Goal: Navigation & Orientation: Understand site structure

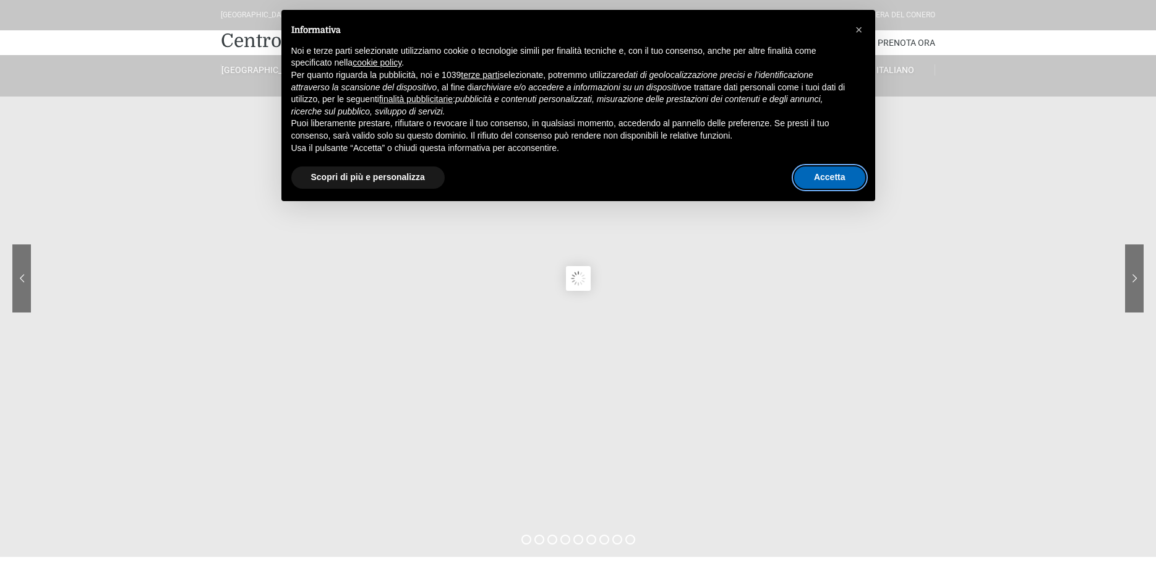
click at [818, 169] on button "Accetta" at bounding box center [829, 177] width 71 height 22
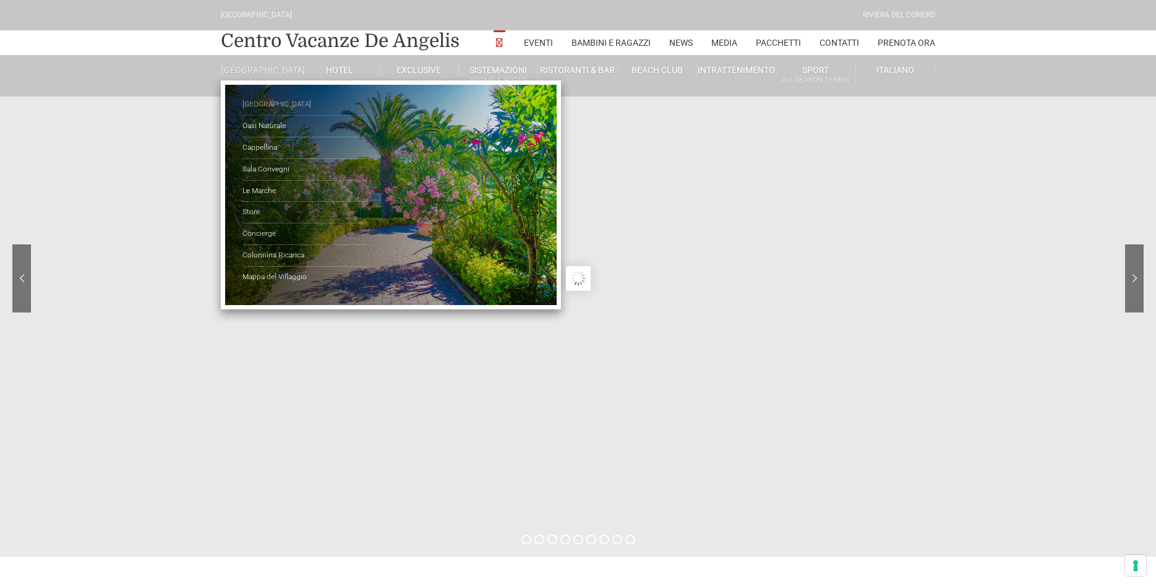
click at [268, 113] on link "[GEOGRAPHIC_DATA]" at bounding box center [304, 105] width 124 height 22
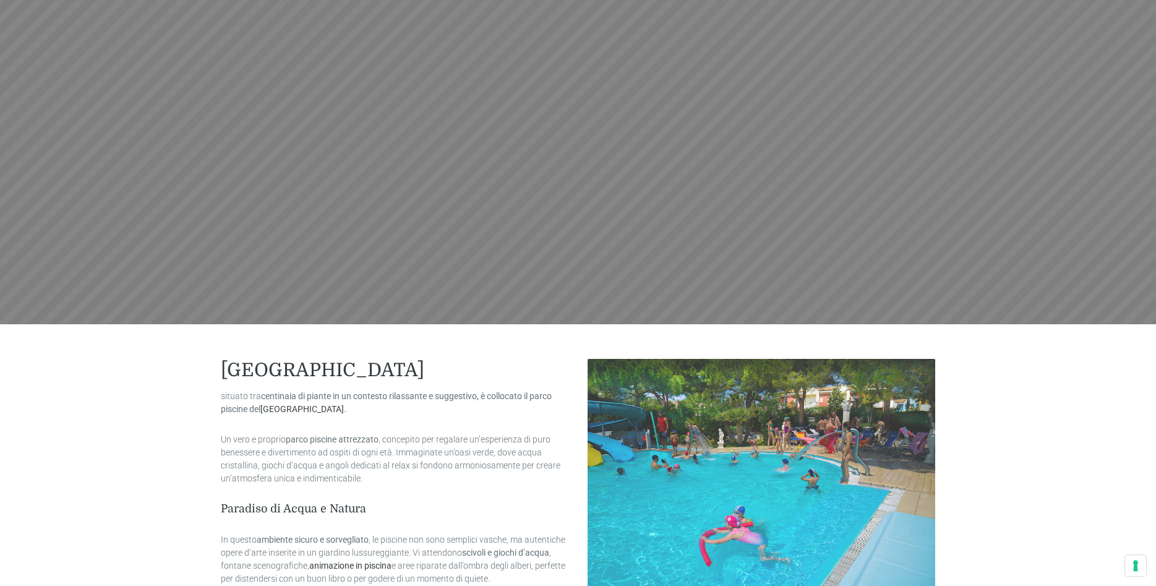
scroll to position [378, 0]
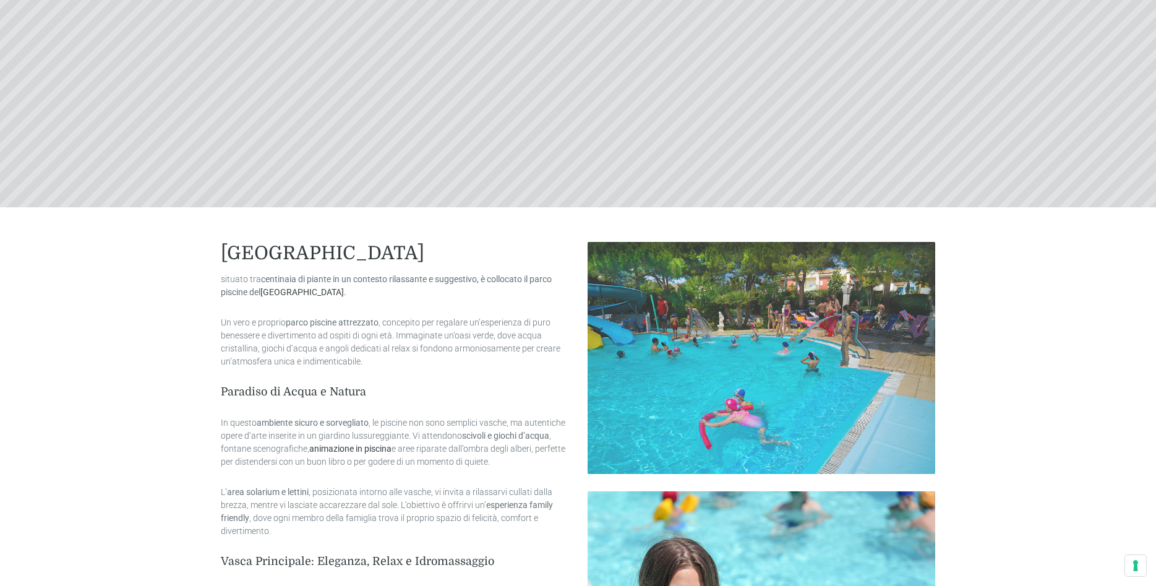
click at [779, 359] on img at bounding box center [761, 358] width 348 height 232
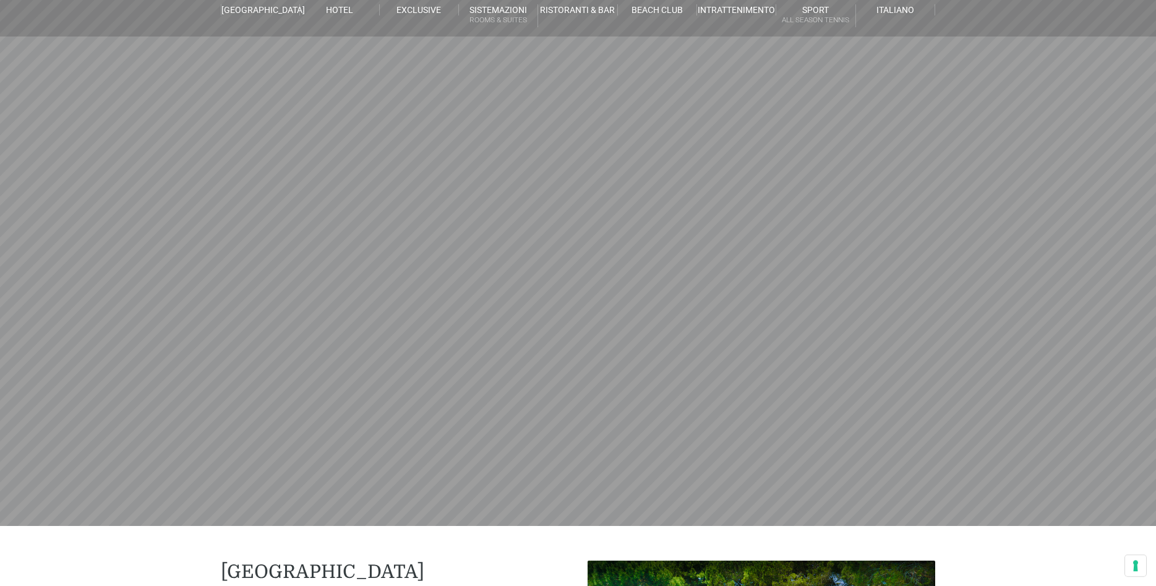
scroll to position [0, 0]
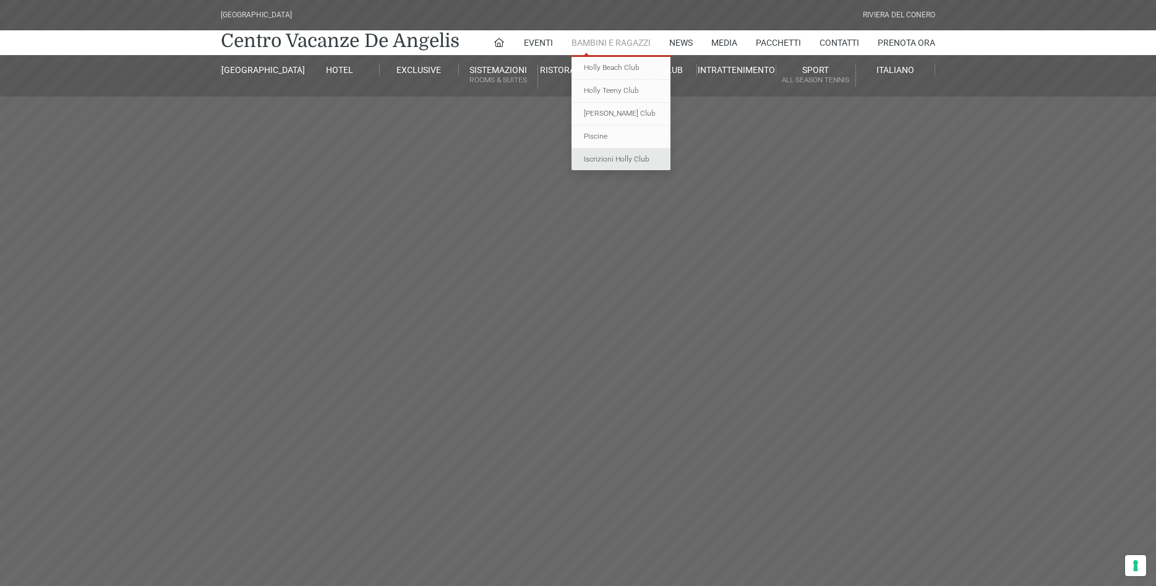
click at [617, 154] on link "Iscrizioni Holly Club" at bounding box center [620, 159] width 99 height 22
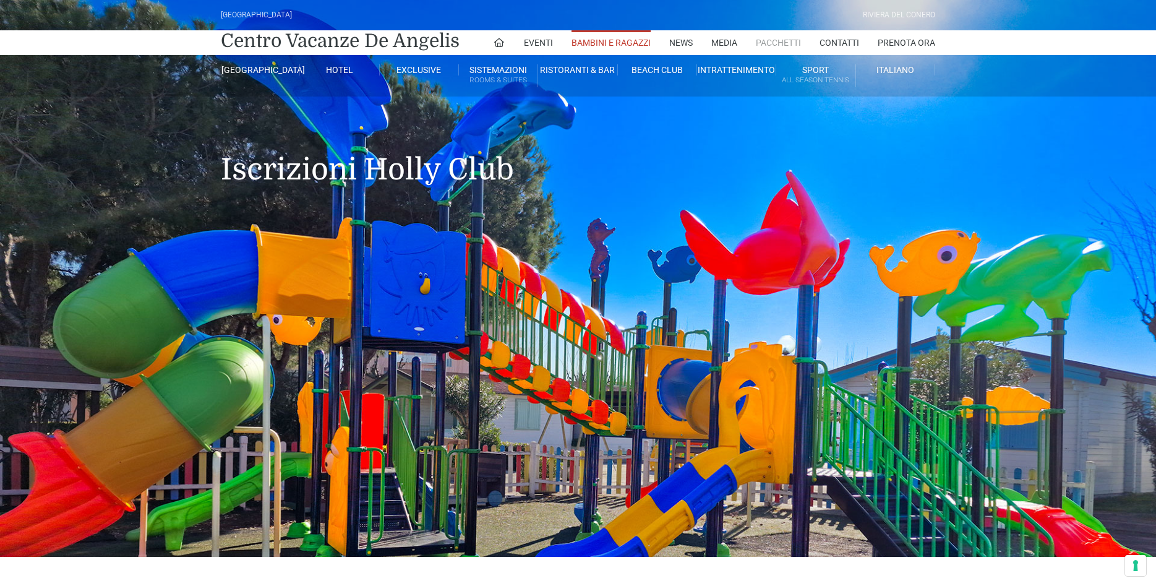
click at [772, 37] on link "Pacchetti" at bounding box center [778, 42] width 45 height 25
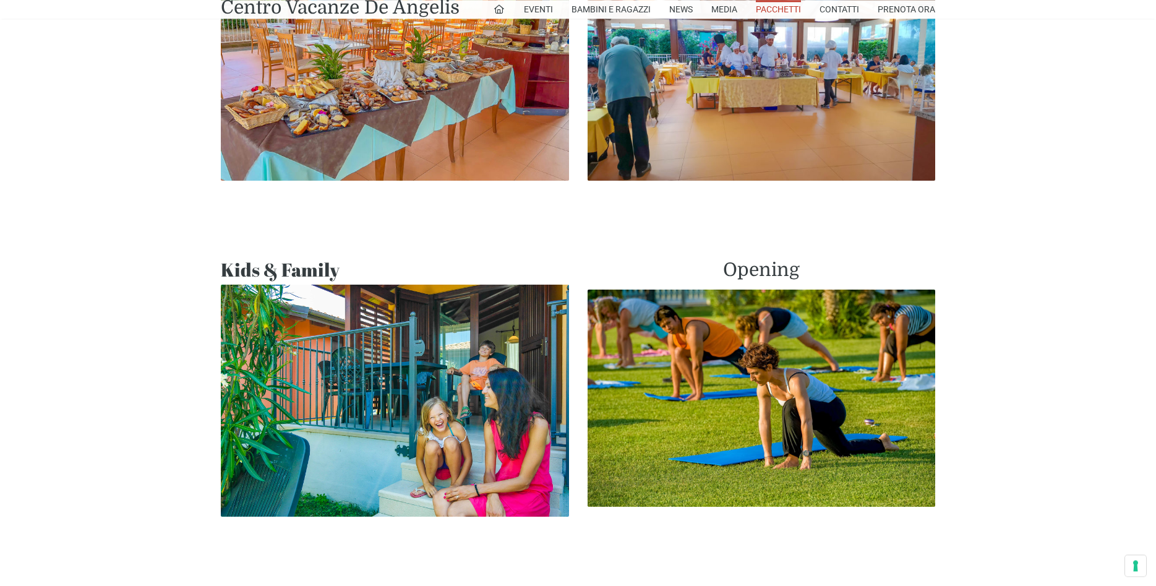
scroll to position [946, 0]
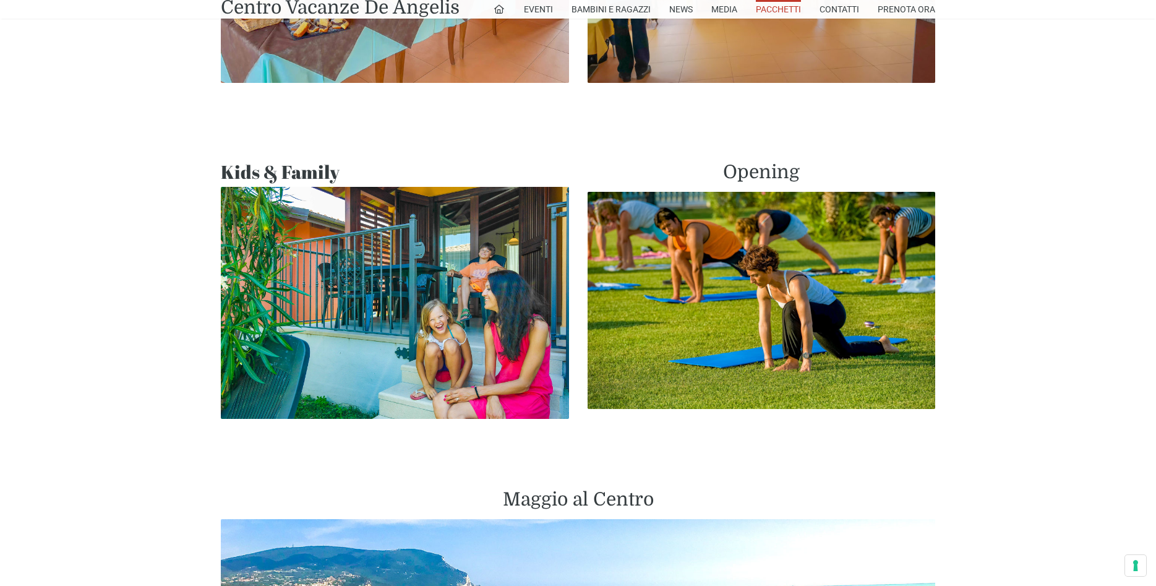
click at [429, 293] on img at bounding box center [395, 303] width 348 height 232
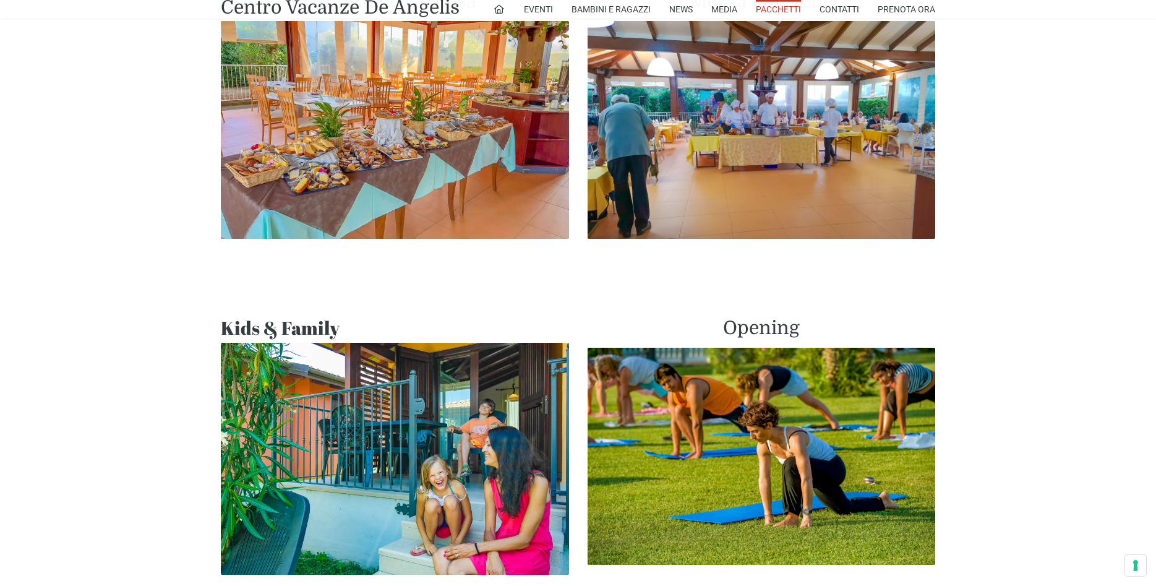
scroll to position [694, 0]
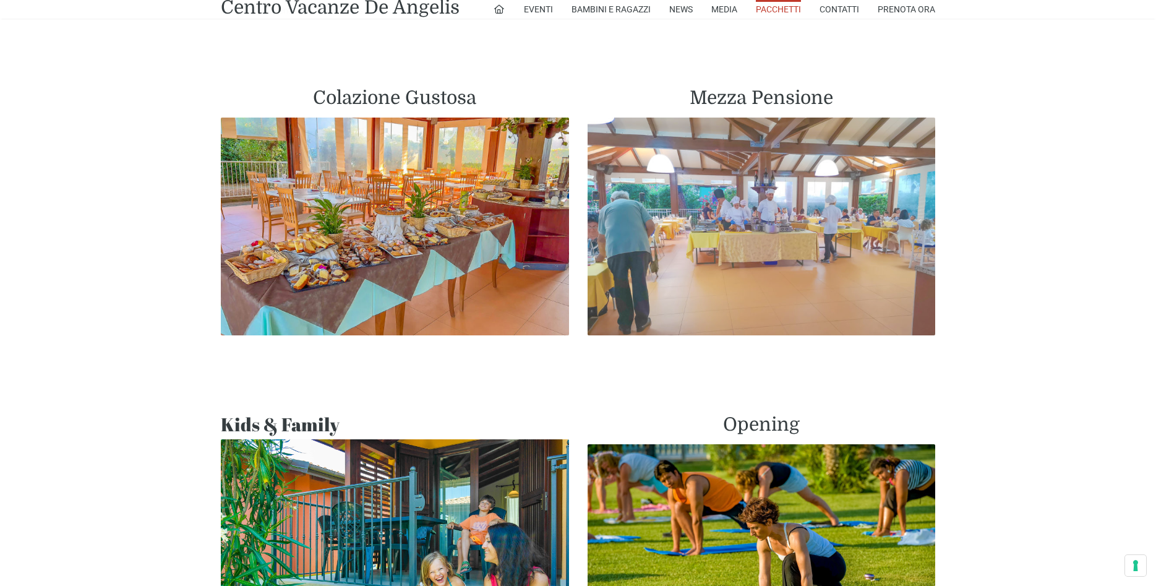
click at [748, 237] on img at bounding box center [761, 226] width 348 height 218
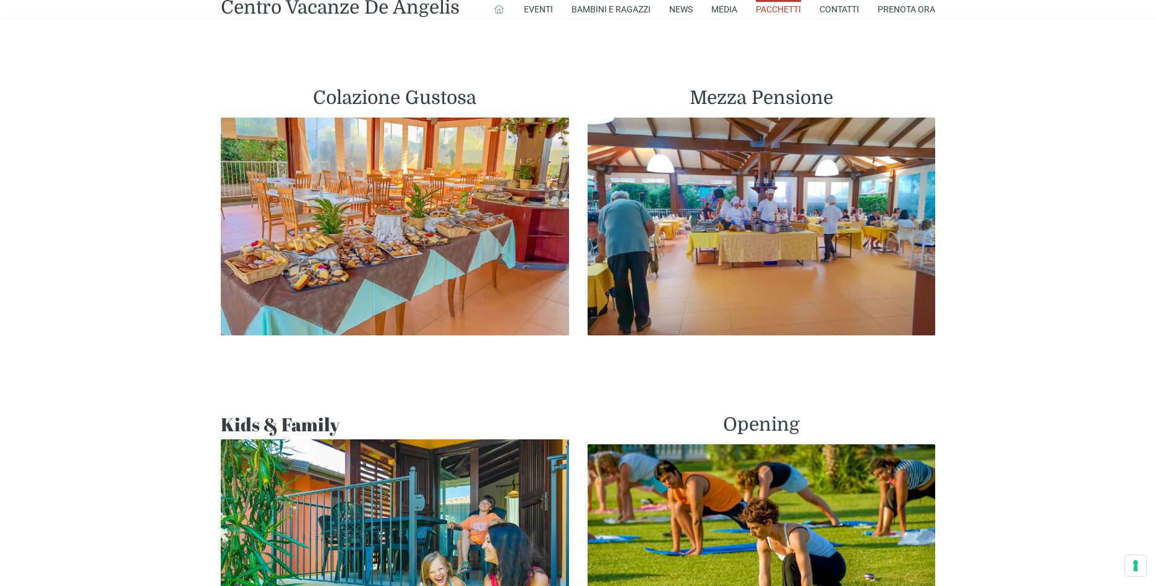
click at [494, 7] on icon at bounding box center [498, 9] width 11 height 11
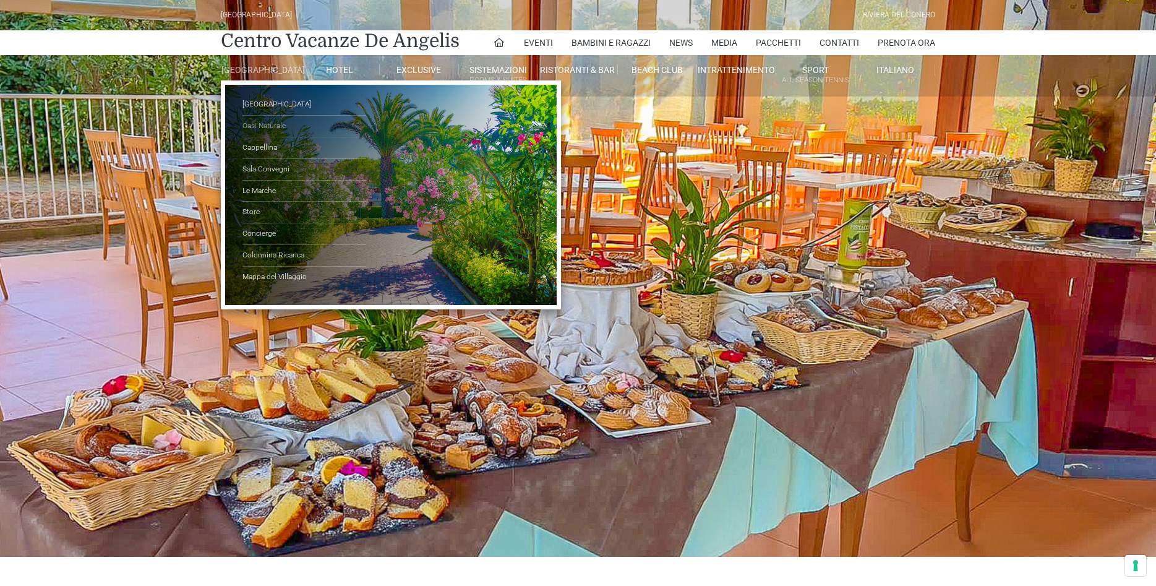
click at [275, 131] on link "Oasi Naturale" at bounding box center [304, 127] width 124 height 22
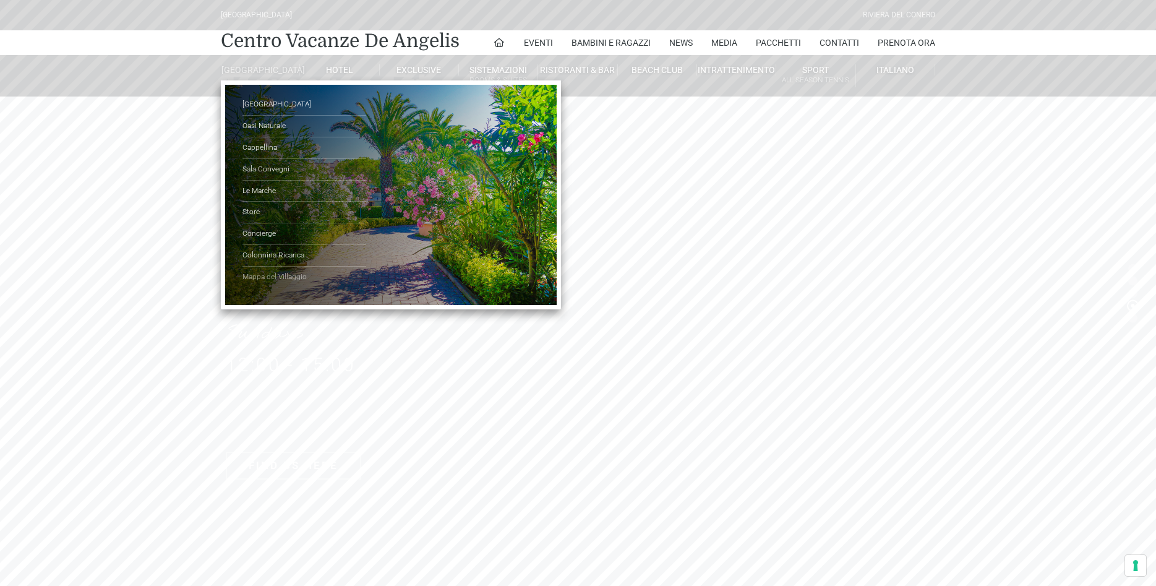
click at [270, 286] on link "Mappa del Villaggio" at bounding box center [304, 277] width 124 height 21
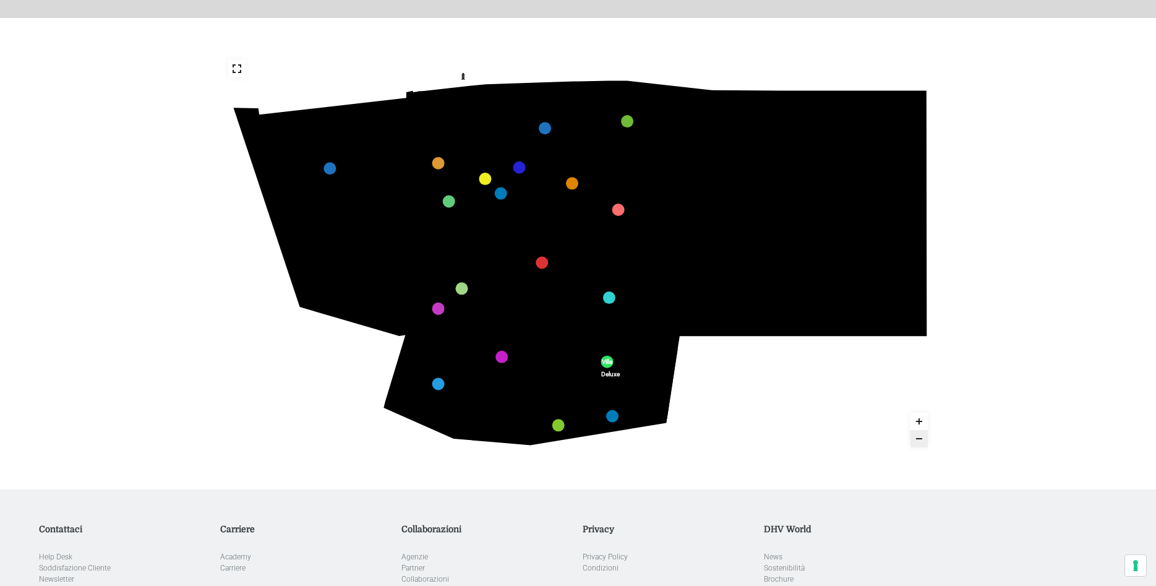
scroll to position [189, 0]
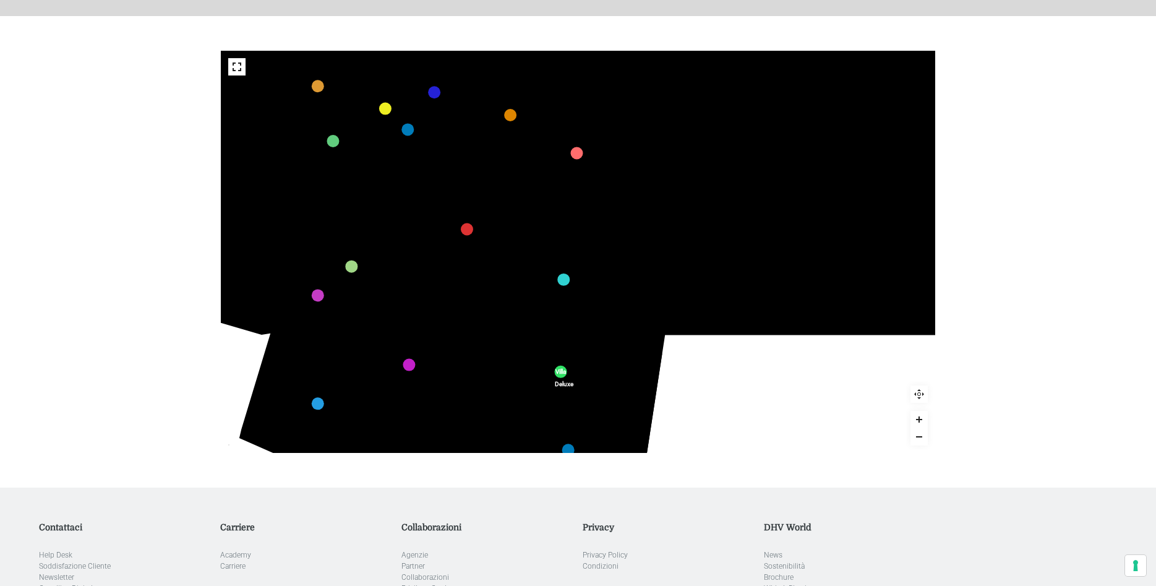
drag, startPoint x: 719, startPoint y: 430, endPoint x: 691, endPoint y: 485, distance: 62.0
click at [688, 496] on div "[GEOGRAPHIC_DATA] [GEOGRAPHIC_DATA] Centro Vacanze [GEOGRAPHIC_DATA] Eventi Mis…" at bounding box center [578, 288] width 1156 height 955
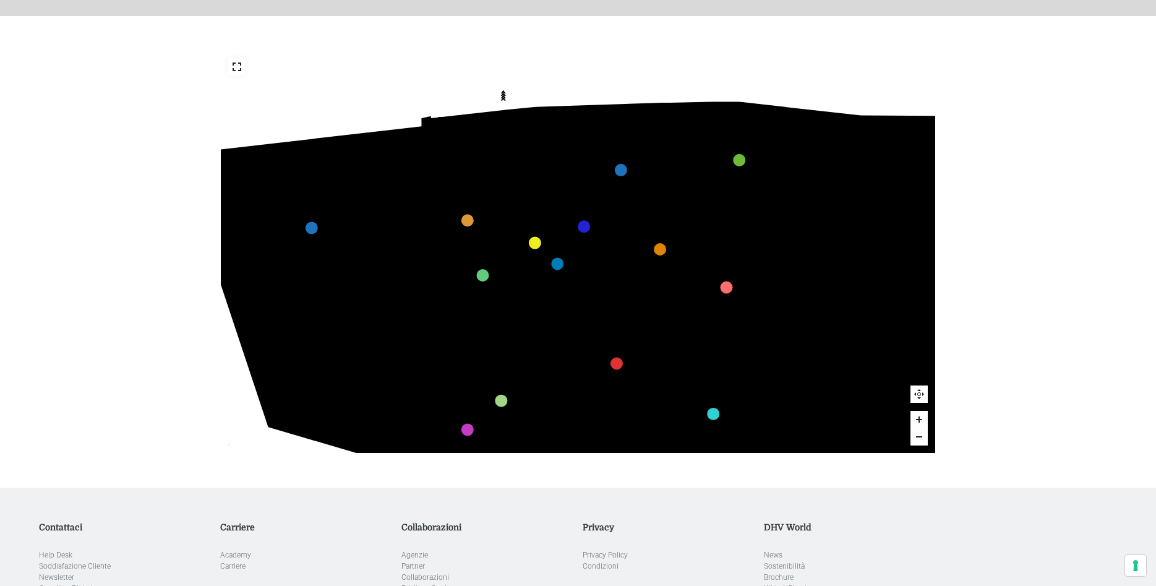
drag, startPoint x: 686, startPoint y: 318, endPoint x: 906, endPoint y: 479, distance: 272.5
click at [906, 479] on div "436 435 437 434 441 430 440 431 439 432 438 433 424 423 425 422 429 418 428 419…" at bounding box center [577, 251] width 733 height 471
